Goal: Information Seeking & Learning: Learn about a topic

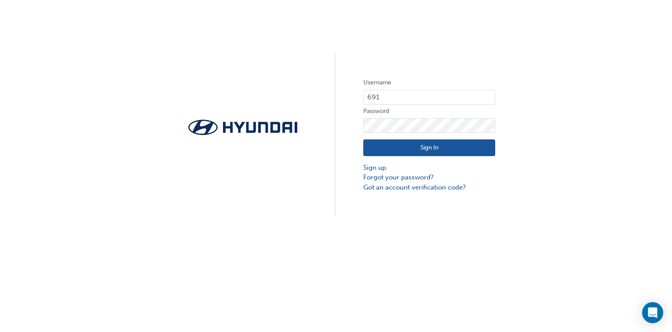
click at [415, 145] on button "Sign In" at bounding box center [429, 147] width 132 height 17
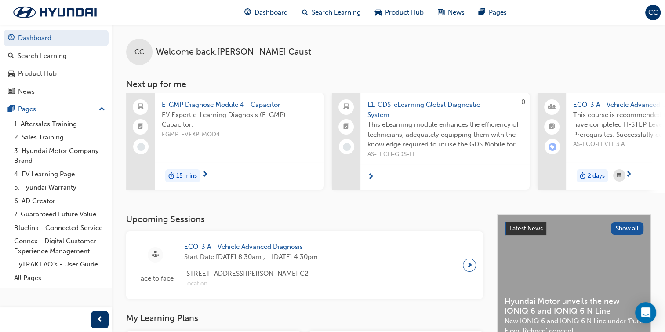
click at [193, 175] on span "15 mins" at bounding box center [186, 176] width 21 height 10
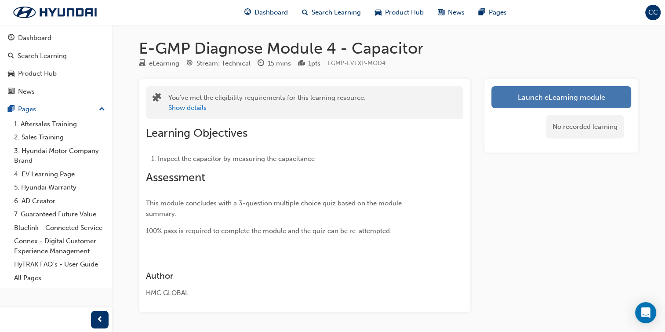
click at [544, 98] on link "Launch eLearning module" at bounding box center [562, 97] width 140 height 22
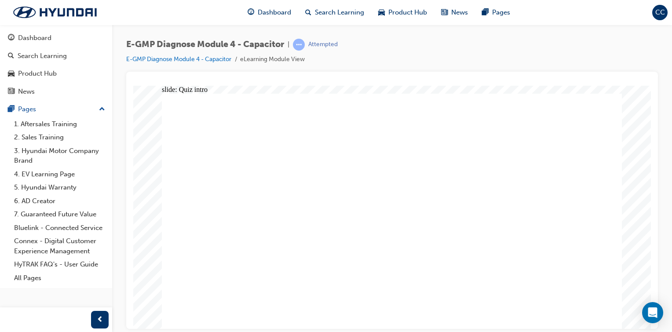
radio input "true"
drag, startPoint x: 347, startPoint y: 173, endPoint x: 350, endPoint y: 166, distance: 8.1
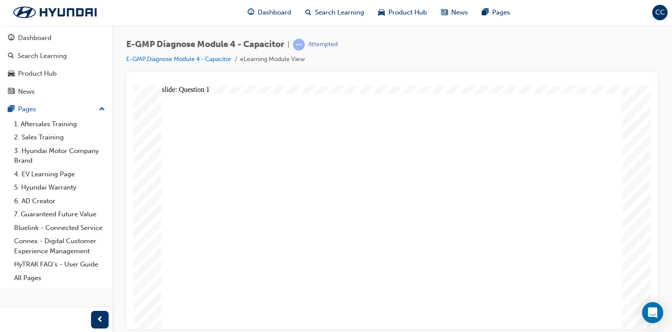
radio input "false"
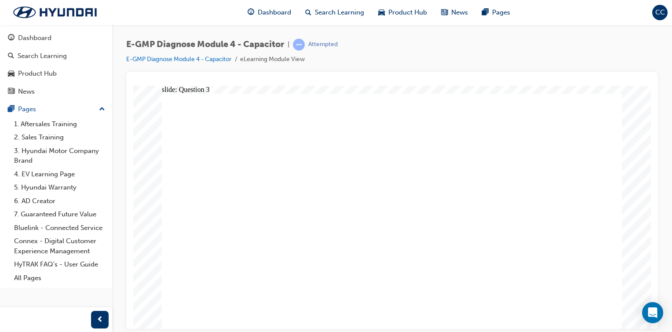
radio input "true"
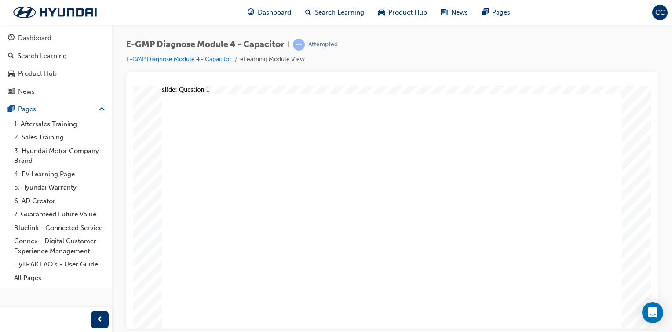
radio input "true"
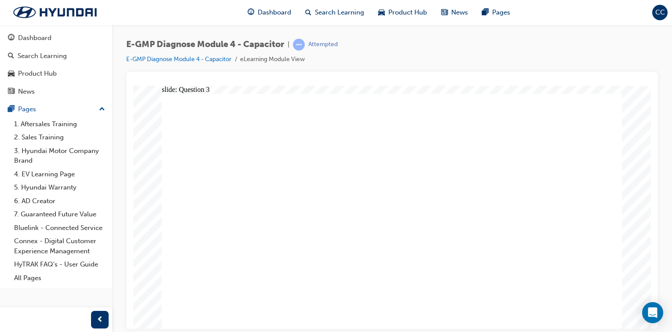
radio input "true"
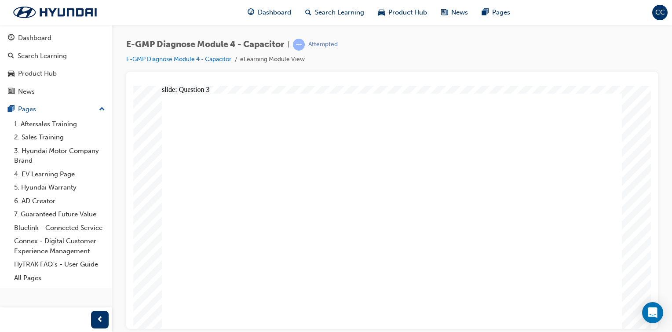
click at [103, 318] on span "prev-icon" at bounding box center [100, 319] width 7 height 11
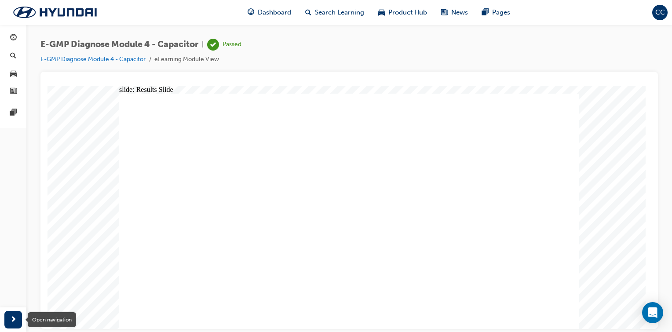
click at [14, 317] on span "next-icon" at bounding box center [13, 319] width 7 height 11
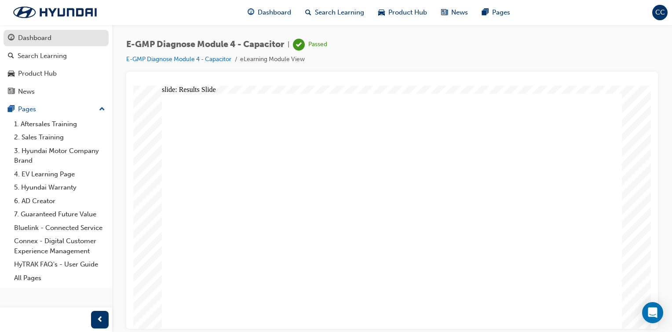
click at [31, 38] on div "Dashboard" at bounding box center [34, 38] width 33 height 10
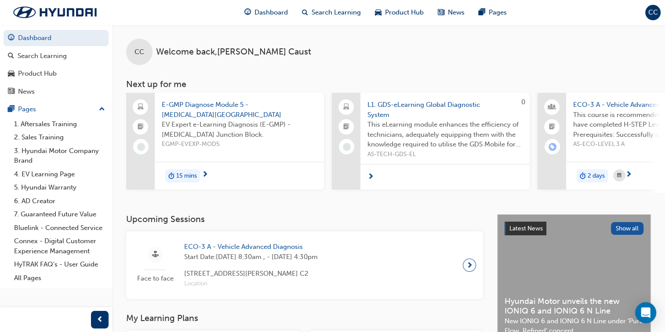
click at [206, 108] on span "E-GMP Diagnose Module 5 - [MEDICAL_DATA][GEOGRAPHIC_DATA]" at bounding box center [239, 110] width 155 height 20
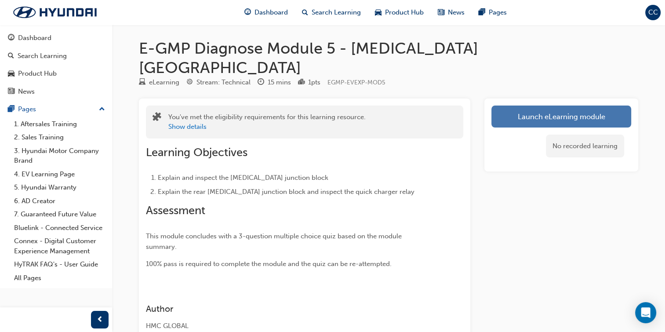
click at [533, 106] on link "Launch eLearning module" at bounding box center [562, 117] width 140 height 22
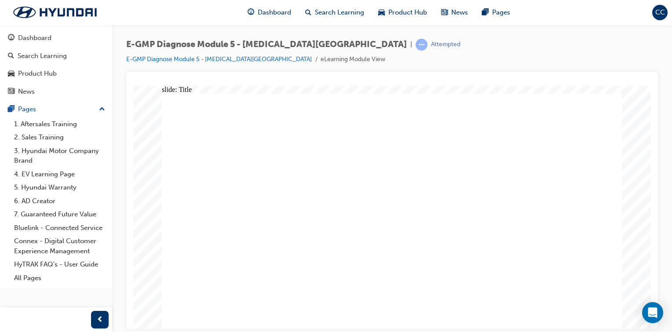
drag, startPoint x: 194, startPoint y: 247, endPoint x: 212, endPoint y: 238, distance: 20.7
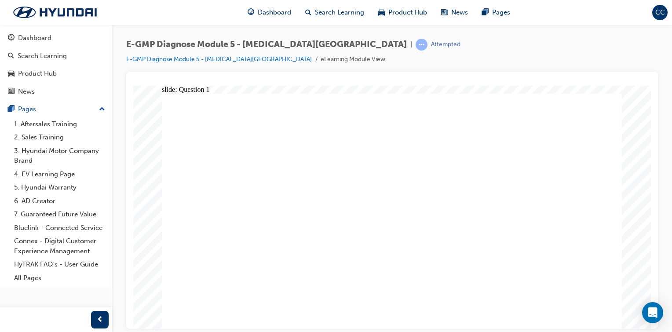
radio input "true"
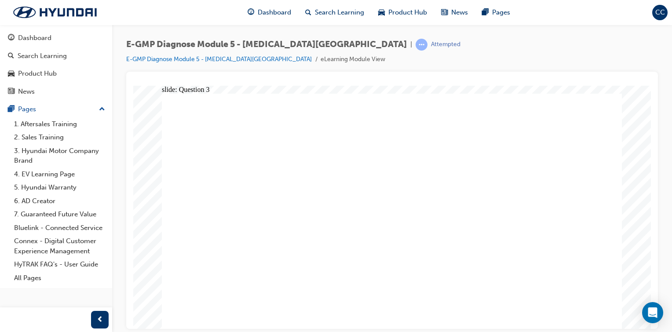
radio input "true"
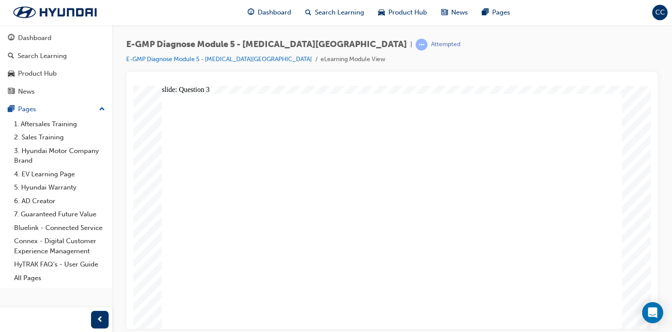
click at [31, 36] on div "Dashboard" at bounding box center [34, 38] width 33 height 10
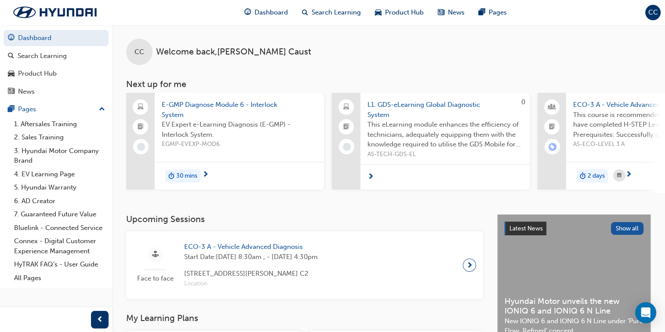
click at [4, 30] on link "Dashboard" at bounding box center [56, 38] width 105 height 16
click at [371, 176] on span "next-icon" at bounding box center [371, 177] width 7 height 8
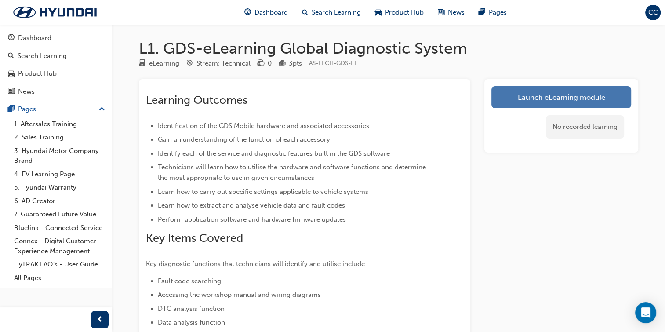
click at [533, 97] on link "Launch eLearning module" at bounding box center [562, 97] width 140 height 22
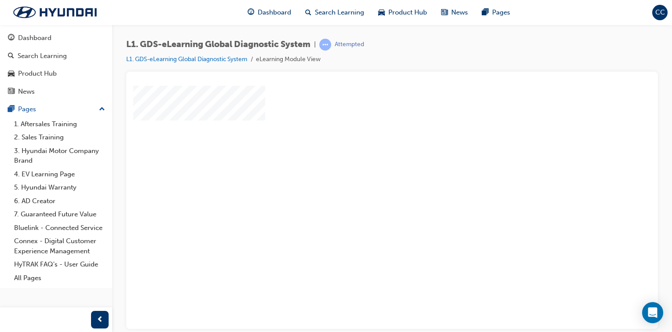
scroll to position [44, 0]
click at [367, 138] on div "play" at bounding box center [367, 138] width 0 height 0
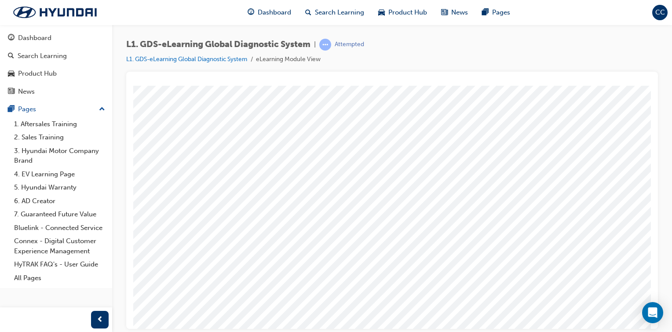
scroll to position [93, 0]
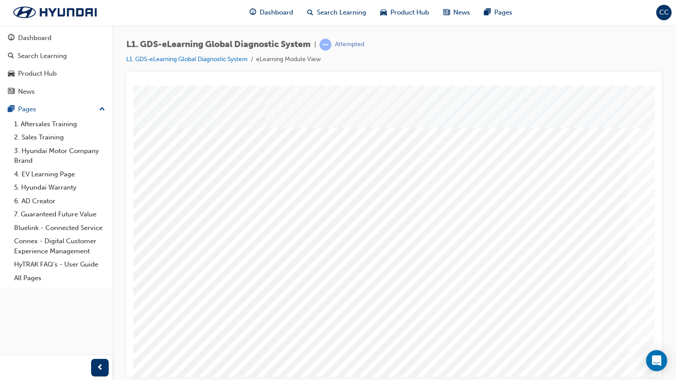
scroll to position [0, 0]
click at [99, 332] on span "prev-icon" at bounding box center [100, 367] width 7 height 11
